Goal: Task Accomplishment & Management: Use online tool/utility

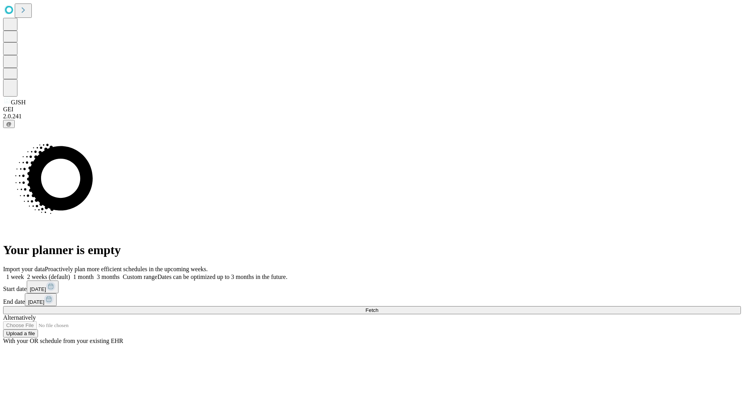
click at [378, 307] on span "Fetch" at bounding box center [371, 310] width 13 height 6
